Goal: Task Accomplishment & Management: Manage account settings

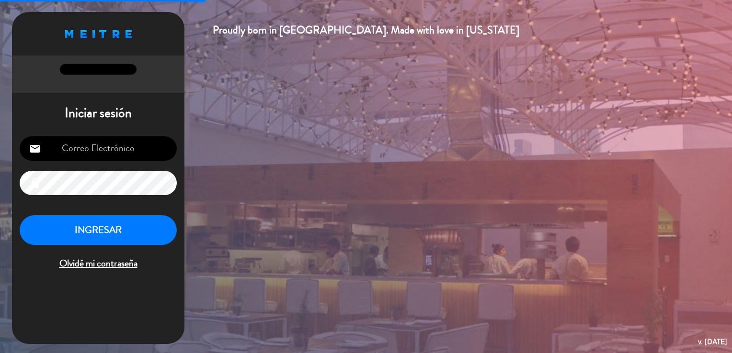
type input "contacto@lamulata.cl"
click at [109, 235] on button "INGRESAR" at bounding box center [98, 230] width 157 height 30
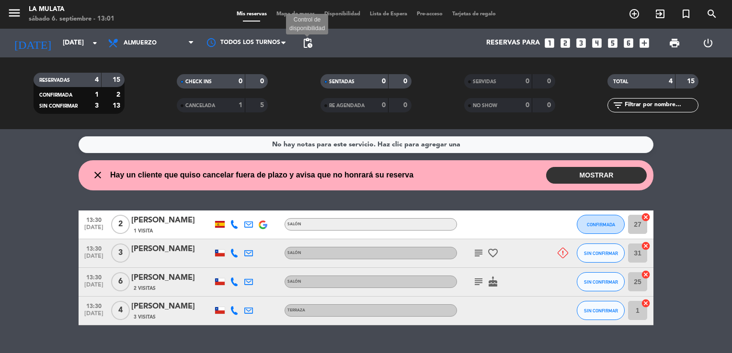
click at [309, 47] on span "pending_actions" at bounding box center [307, 42] width 11 height 11
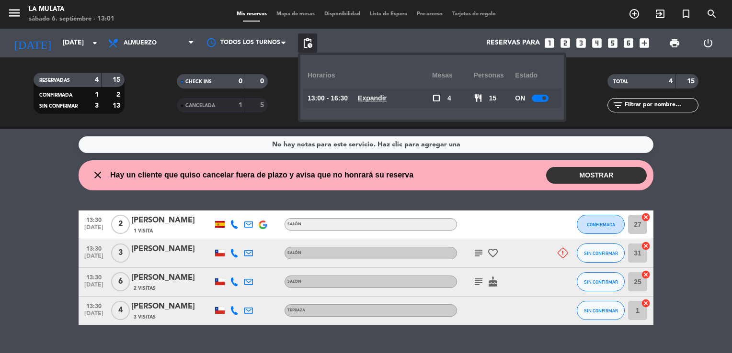
click at [537, 100] on div at bounding box center [539, 98] width 17 height 7
click at [605, 174] on button "MOSTRAR" at bounding box center [596, 175] width 101 height 17
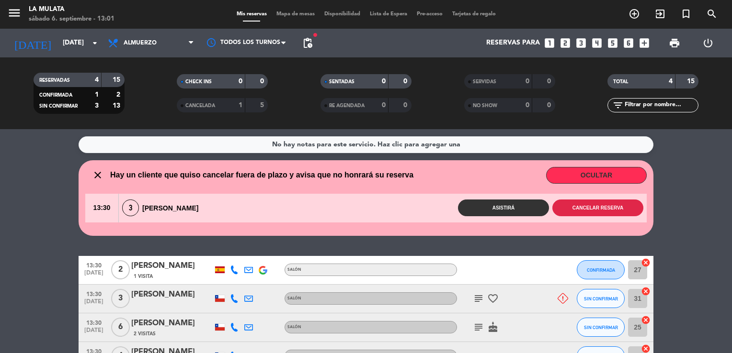
click at [615, 211] on button "Cancelar reserva" at bounding box center [597, 208] width 91 height 17
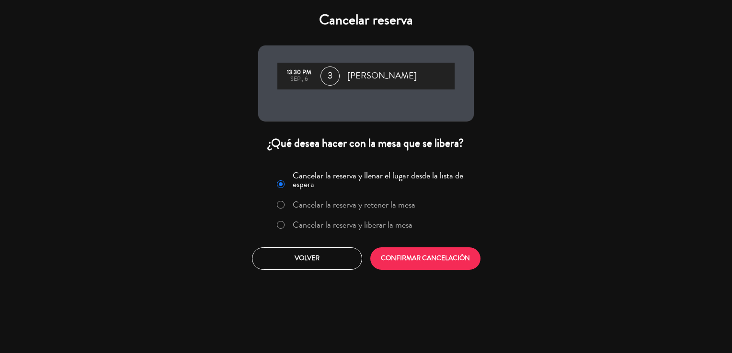
click at [403, 244] on div "Cancelar la reserva y llenar el lugar desde la lista de espera Cancelar la rese…" at bounding box center [366, 219] width 230 height 116
click at [404, 255] on button "CONFIRMAR CANCELACIÓN" at bounding box center [425, 259] width 110 height 23
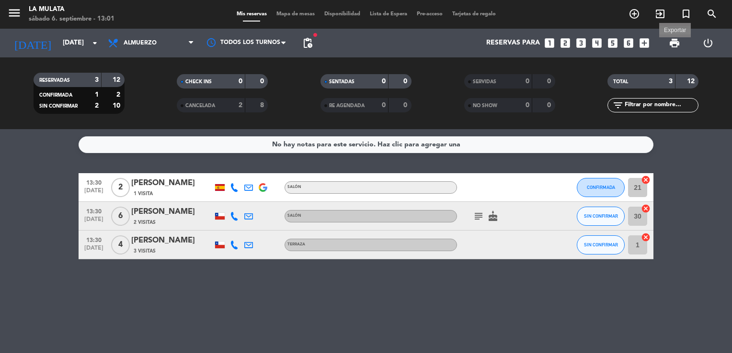
click at [674, 46] on span "print" at bounding box center [673, 42] width 11 height 11
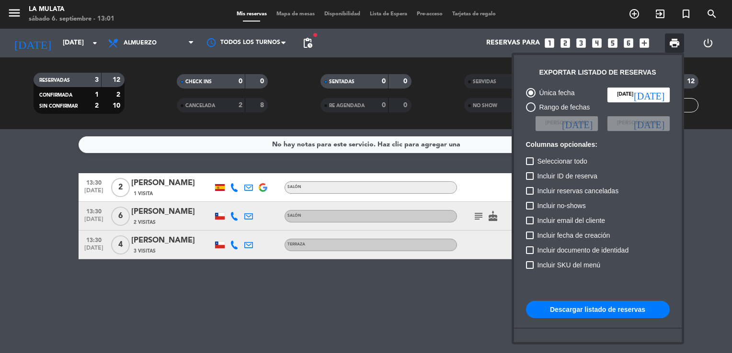
click at [565, 310] on button "Descargar listado de reservas" at bounding box center [598, 309] width 144 height 17
click at [372, 303] on div at bounding box center [366, 176] width 732 height 353
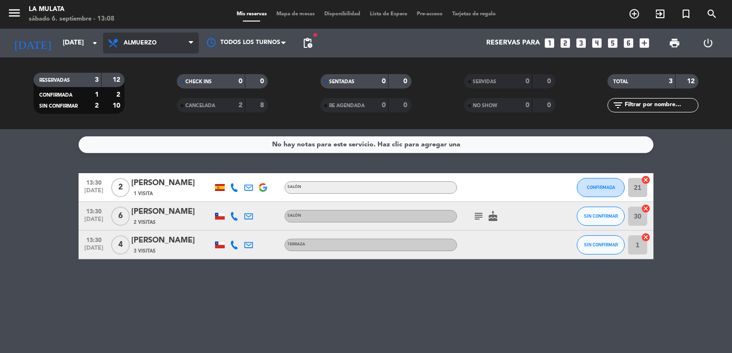
click at [177, 43] on span "Almuerzo" at bounding box center [151, 43] width 96 height 21
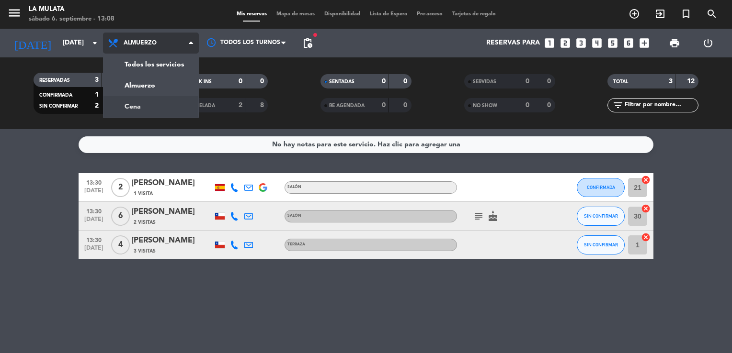
click at [188, 104] on div "menu La Mulata sábado 6. septiembre - 13:08 Mis reservas Mapa de mesas Disponib…" at bounding box center [366, 64] width 732 height 129
